Goal: Task Accomplishment & Management: Use online tool/utility

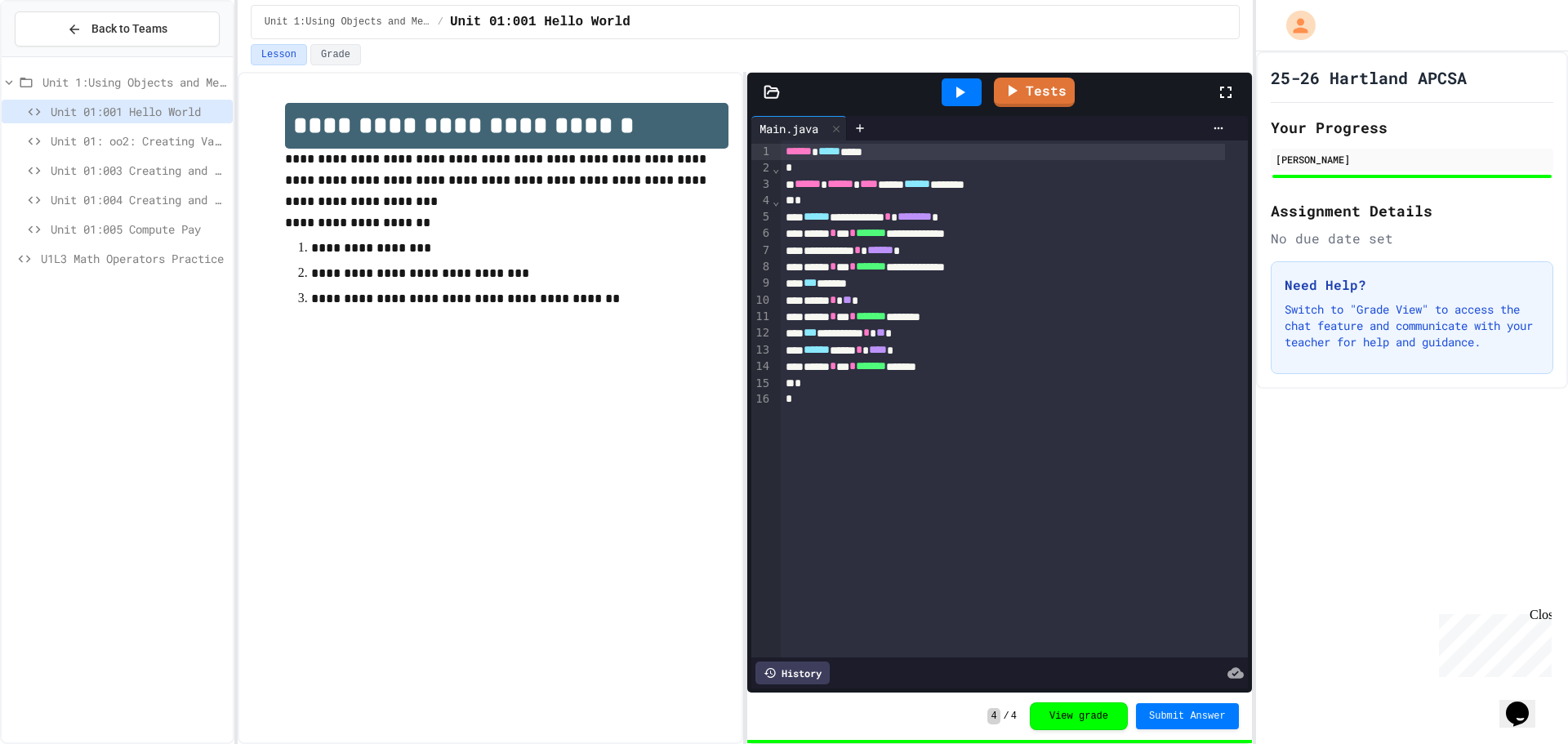
click at [140, 257] on span "U1L3 Math Operators Practice" at bounding box center [133, 258] width 185 height 17
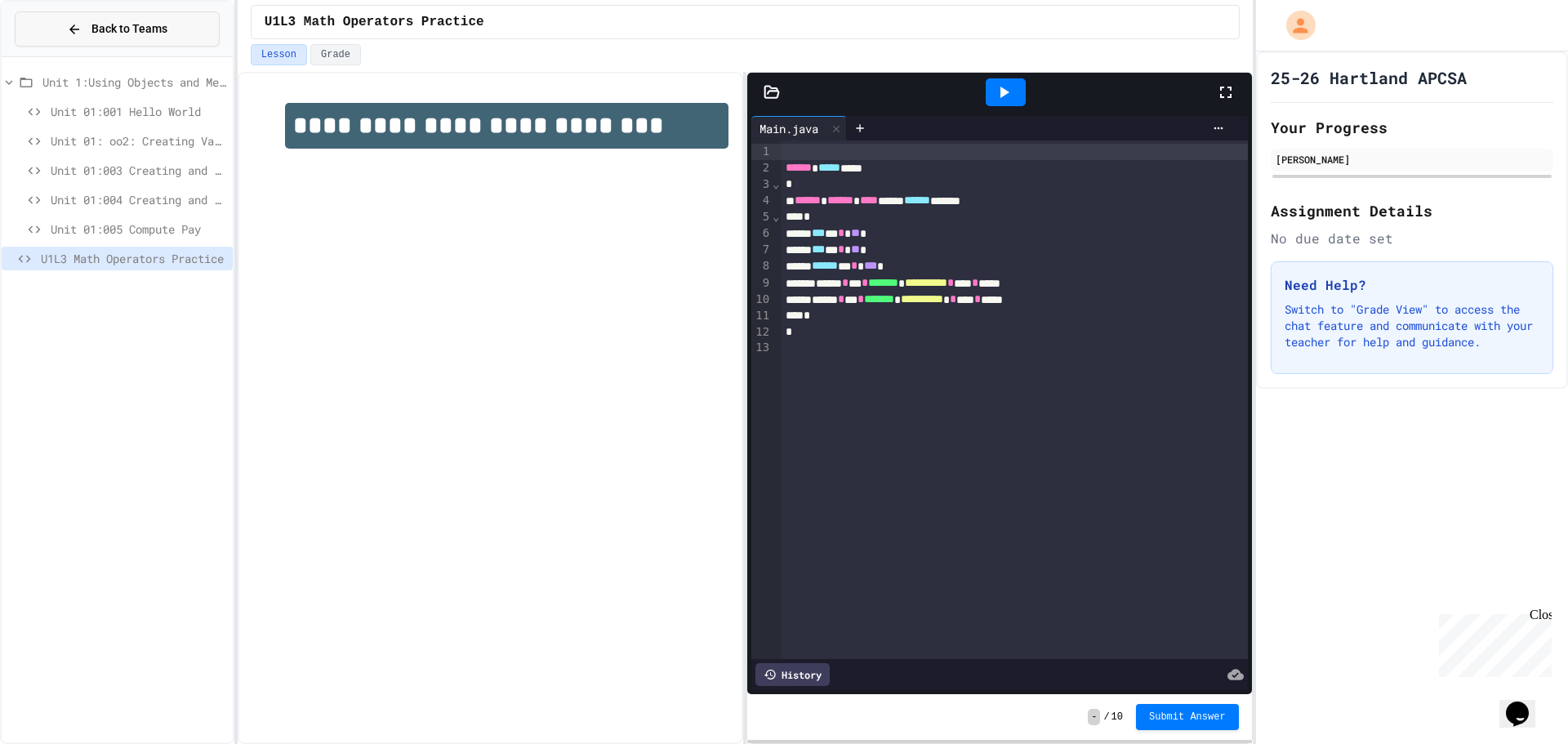
click at [147, 32] on span "Back to Teams" at bounding box center [130, 28] width 76 height 17
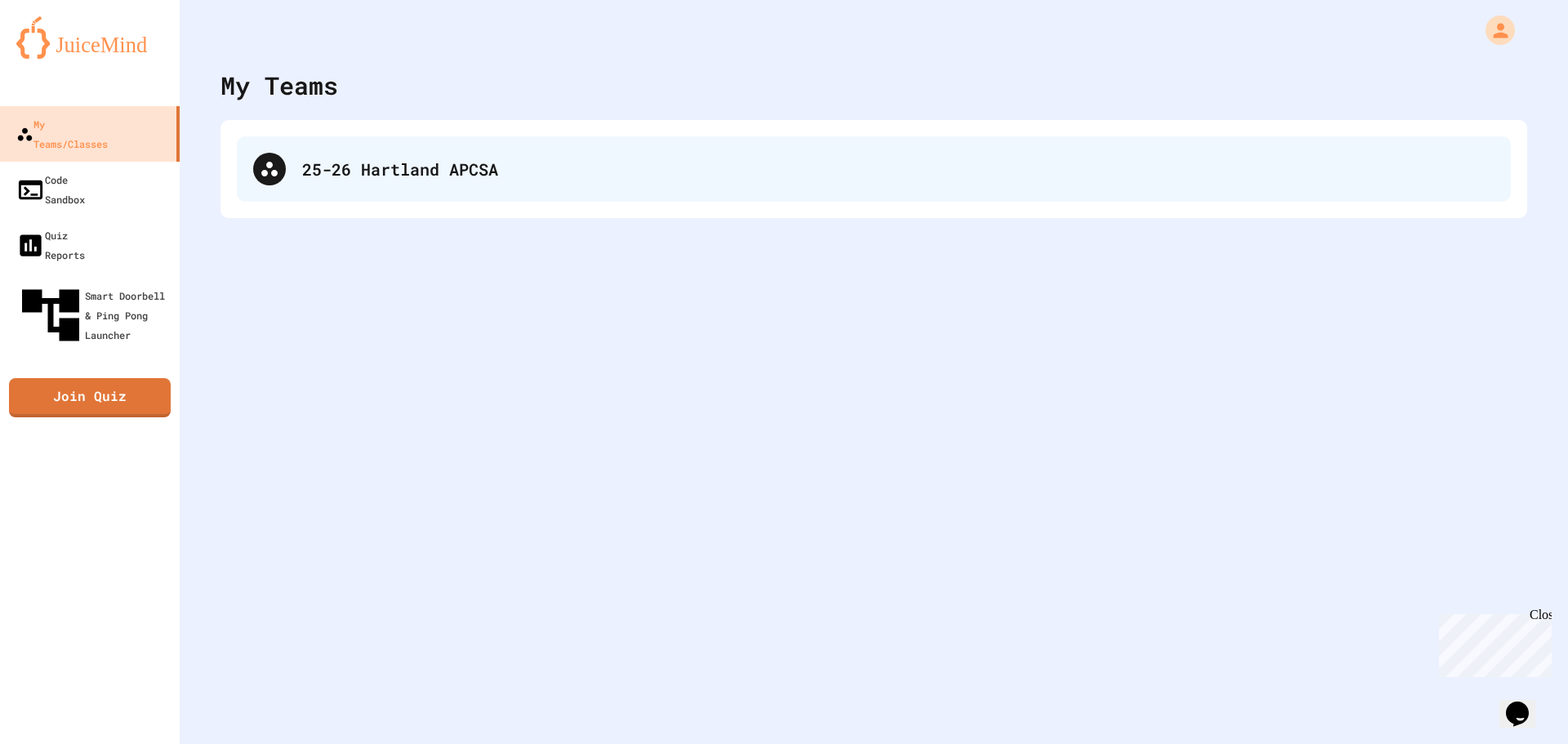
click at [507, 180] on div "25-26 Hartland APCSA" at bounding box center [898, 169] width 1192 height 24
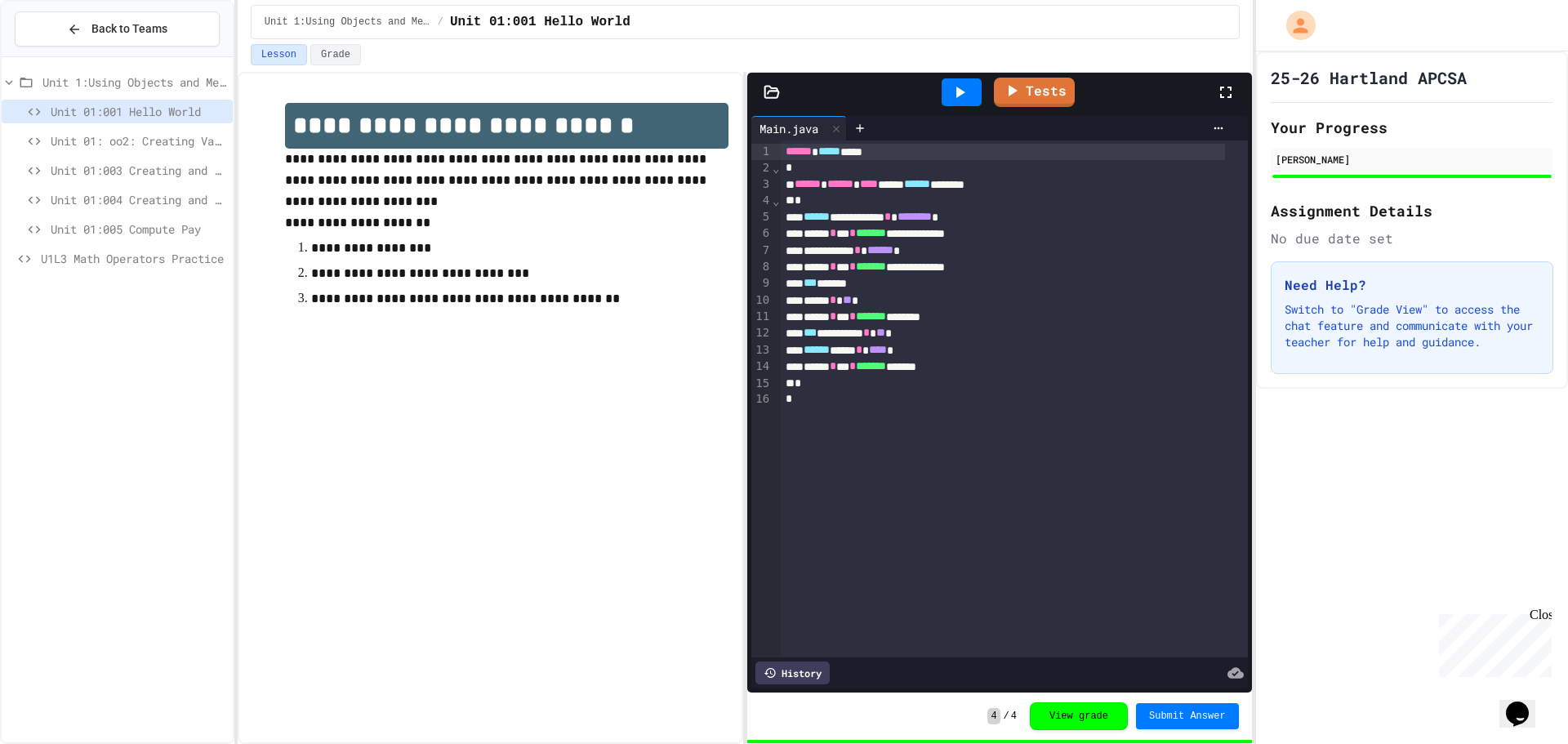
click at [123, 259] on span "U1L3 Math Operators Practice" at bounding box center [133, 258] width 185 height 17
